Goal: Task Accomplishment & Management: Manage account settings

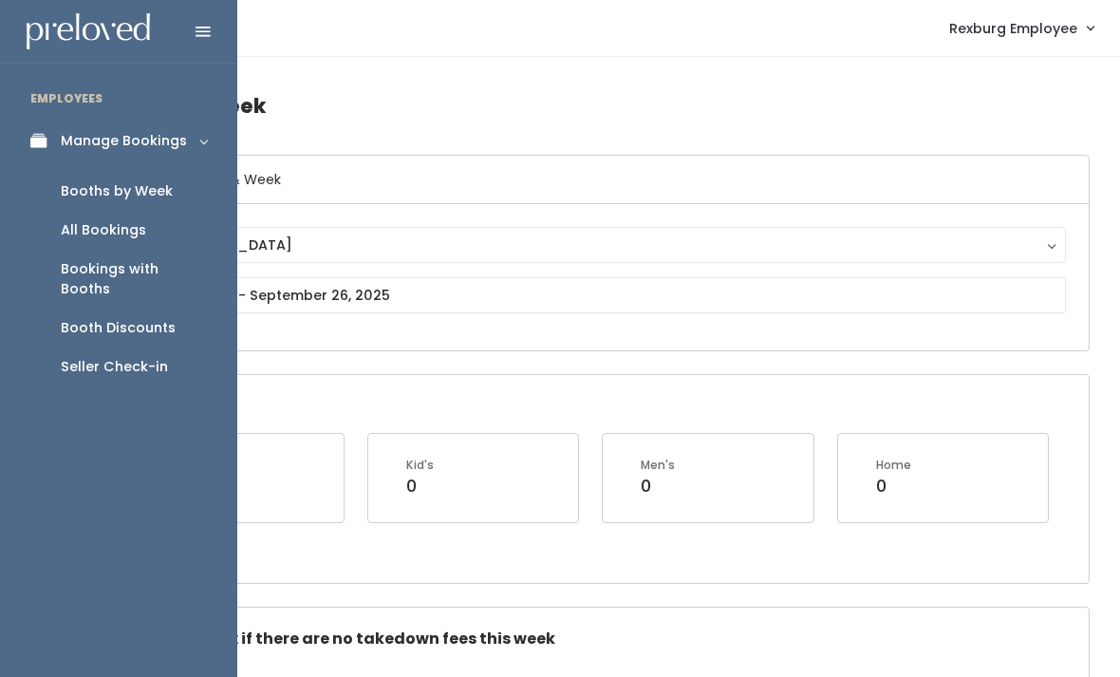
type input "Eth"
click at [97, 194] on div "Booths by Week" at bounding box center [117, 191] width 112 height 20
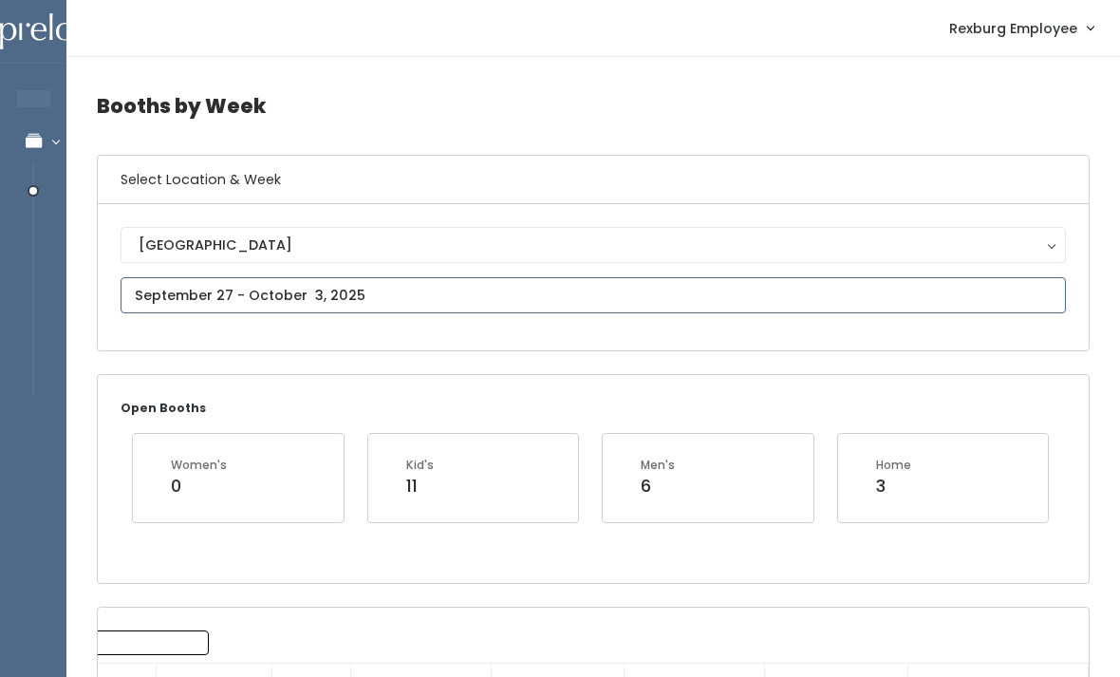
click at [443, 288] on input "text" at bounding box center [593, 295] width 945 height 36
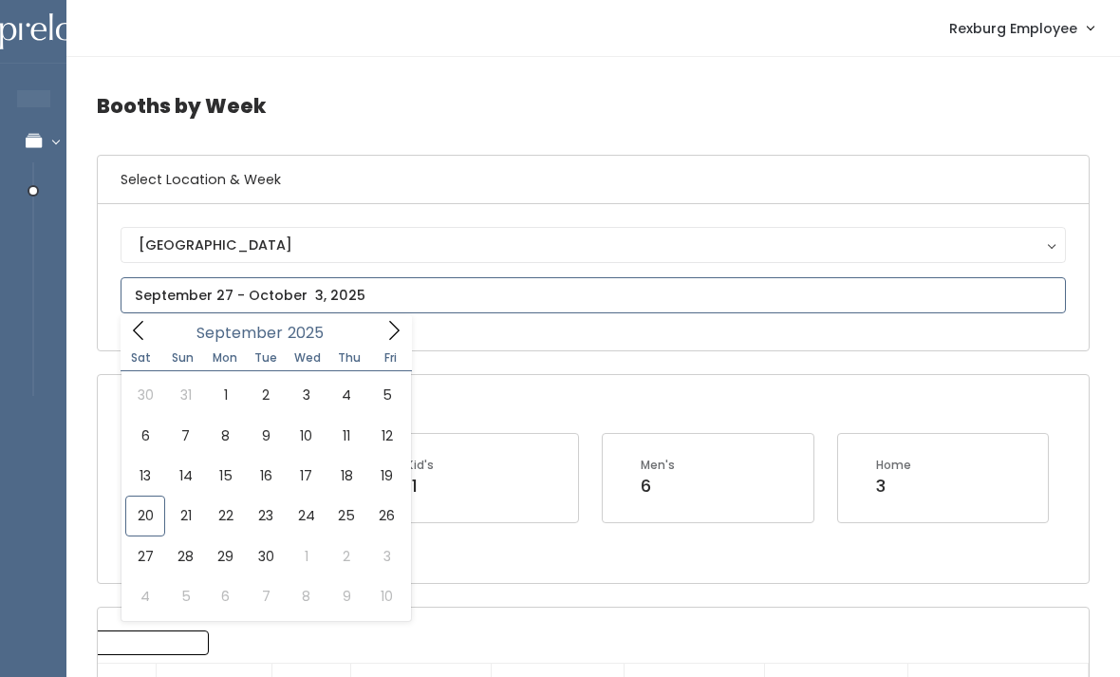
type input "[DATE] to [DATE]"
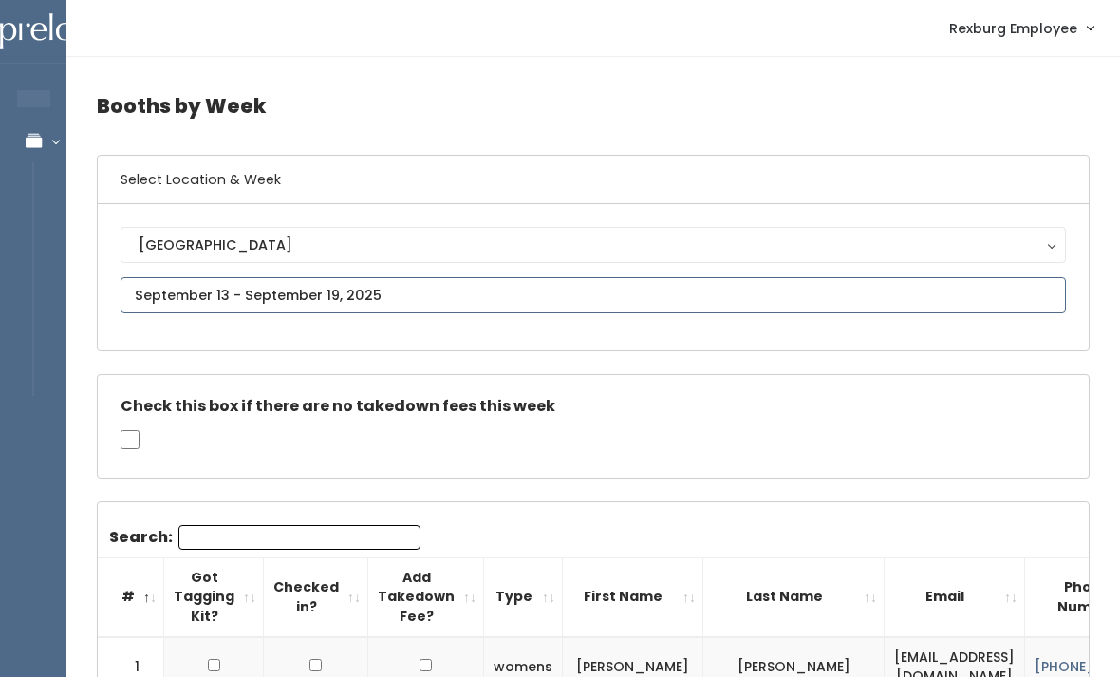
click at [338, 286] on input "text" at bounding box center [593, 295] width 945 height 36
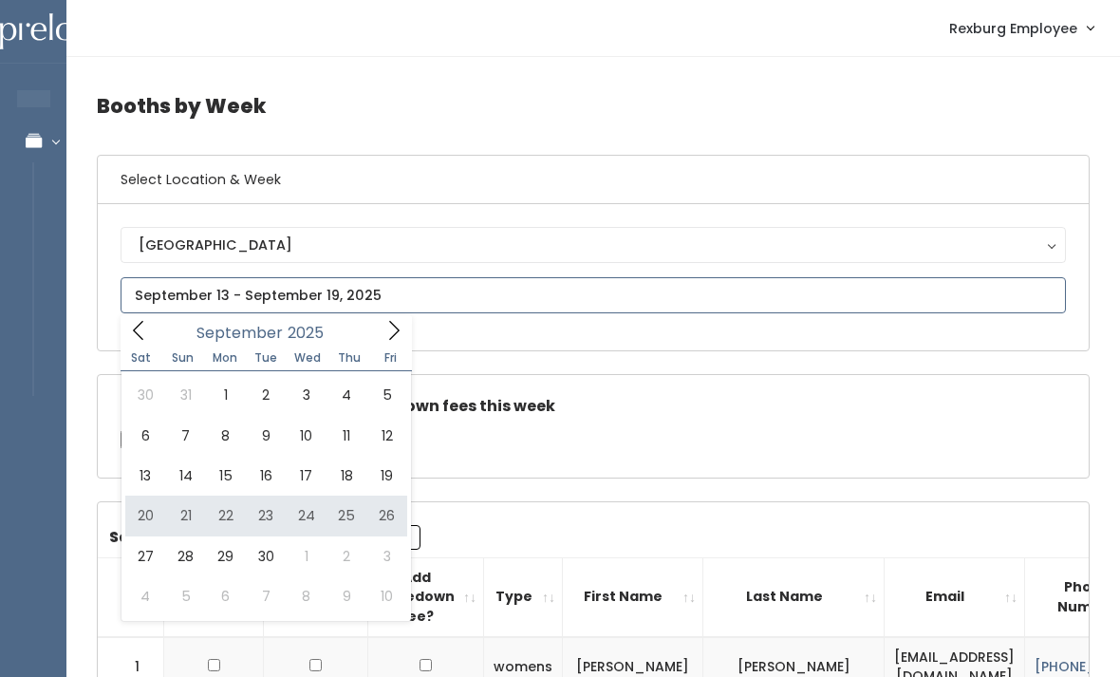
type input "September 20 to September 26"
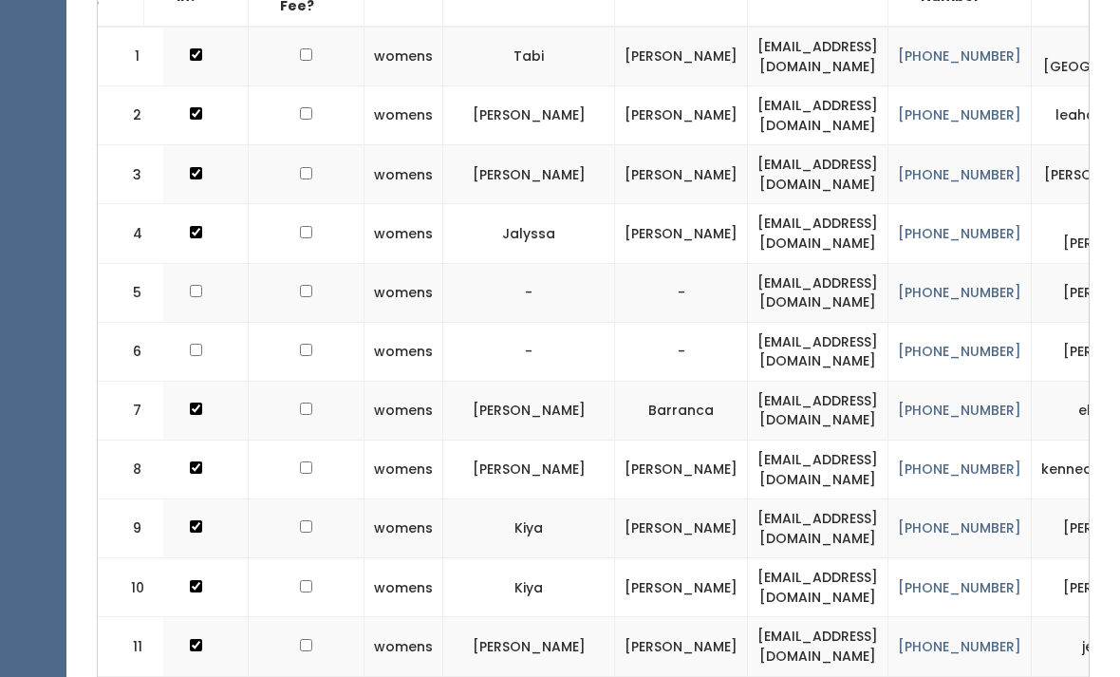
scroll to position [0, 129]
